Goal: Navigation & Orientation: Find specific page/section

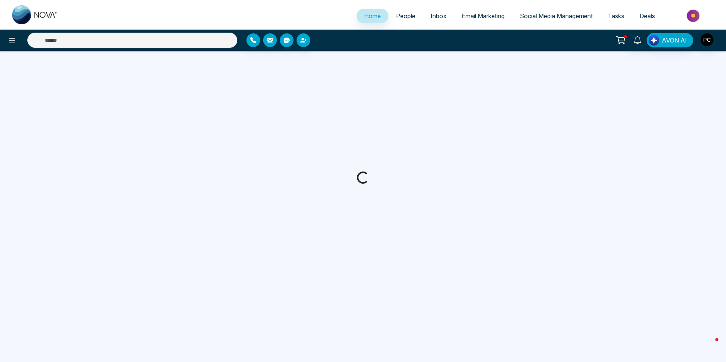
select select "*"
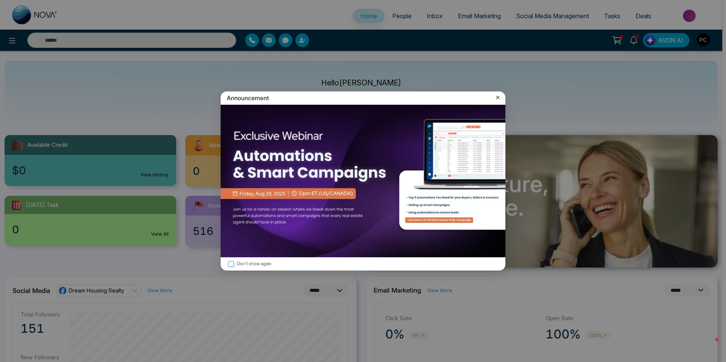
click at [501, 99] on icon at bounding box center [498, 98] width 8 height 8
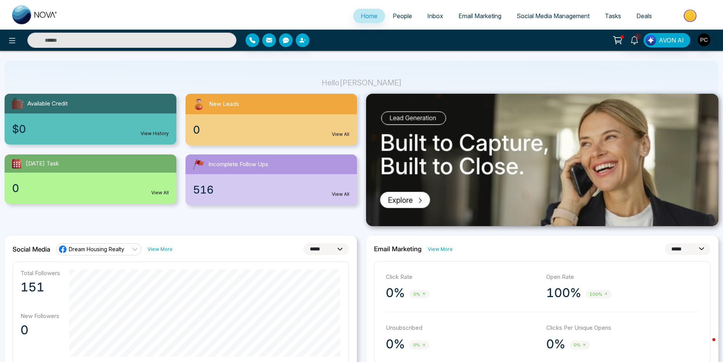
scroll to position [56, 0]
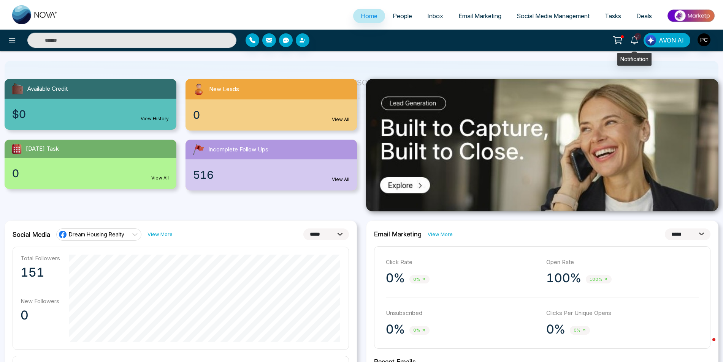
click at [634, 40] on icon at bounding box center [634, 40] width 8 height 8
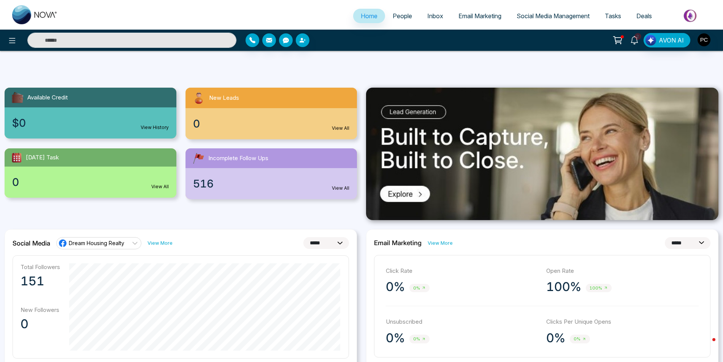
scroll to position [0, 0]
